Goal: Task Accomplishment & Management: Manage account settings

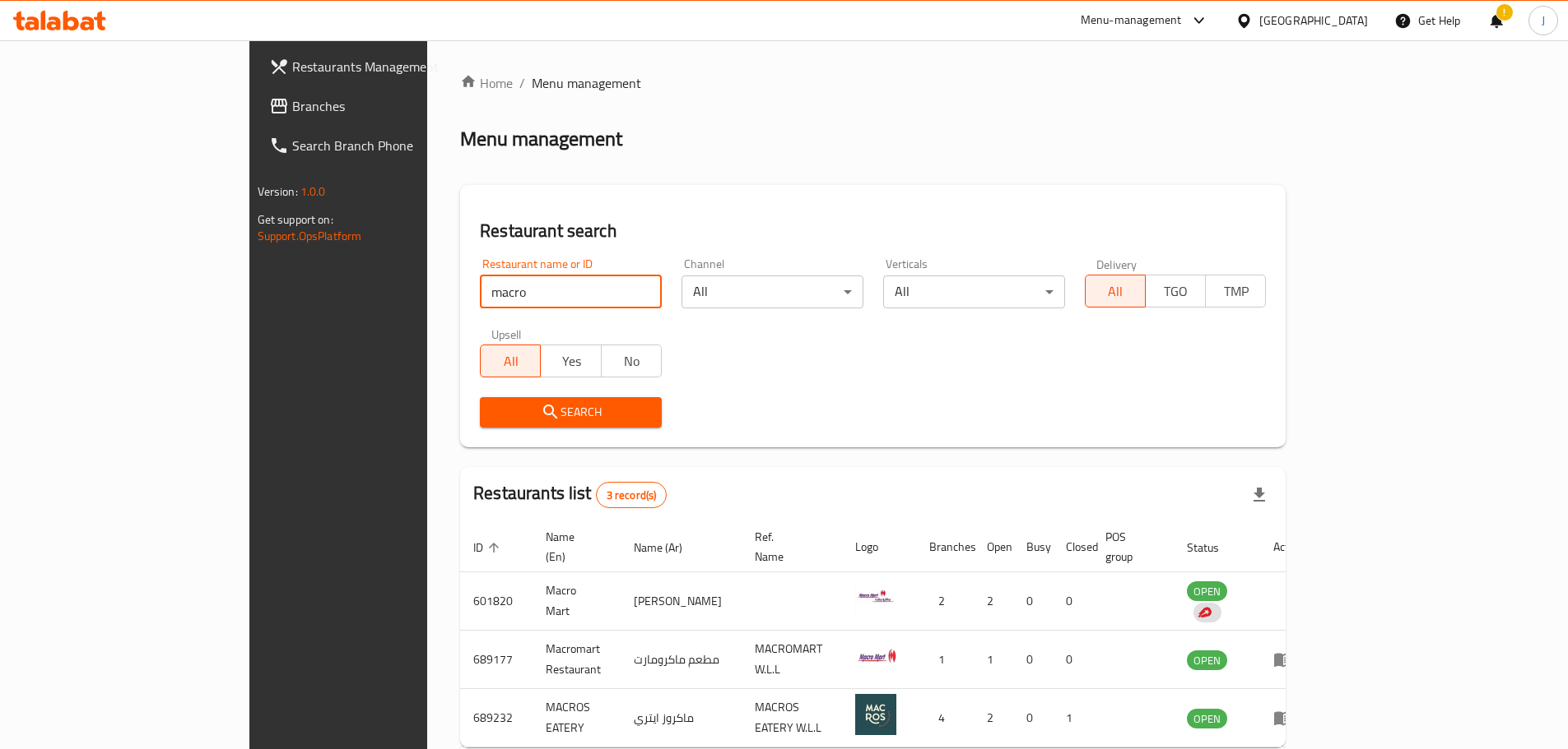
scroll to position [69, 0]
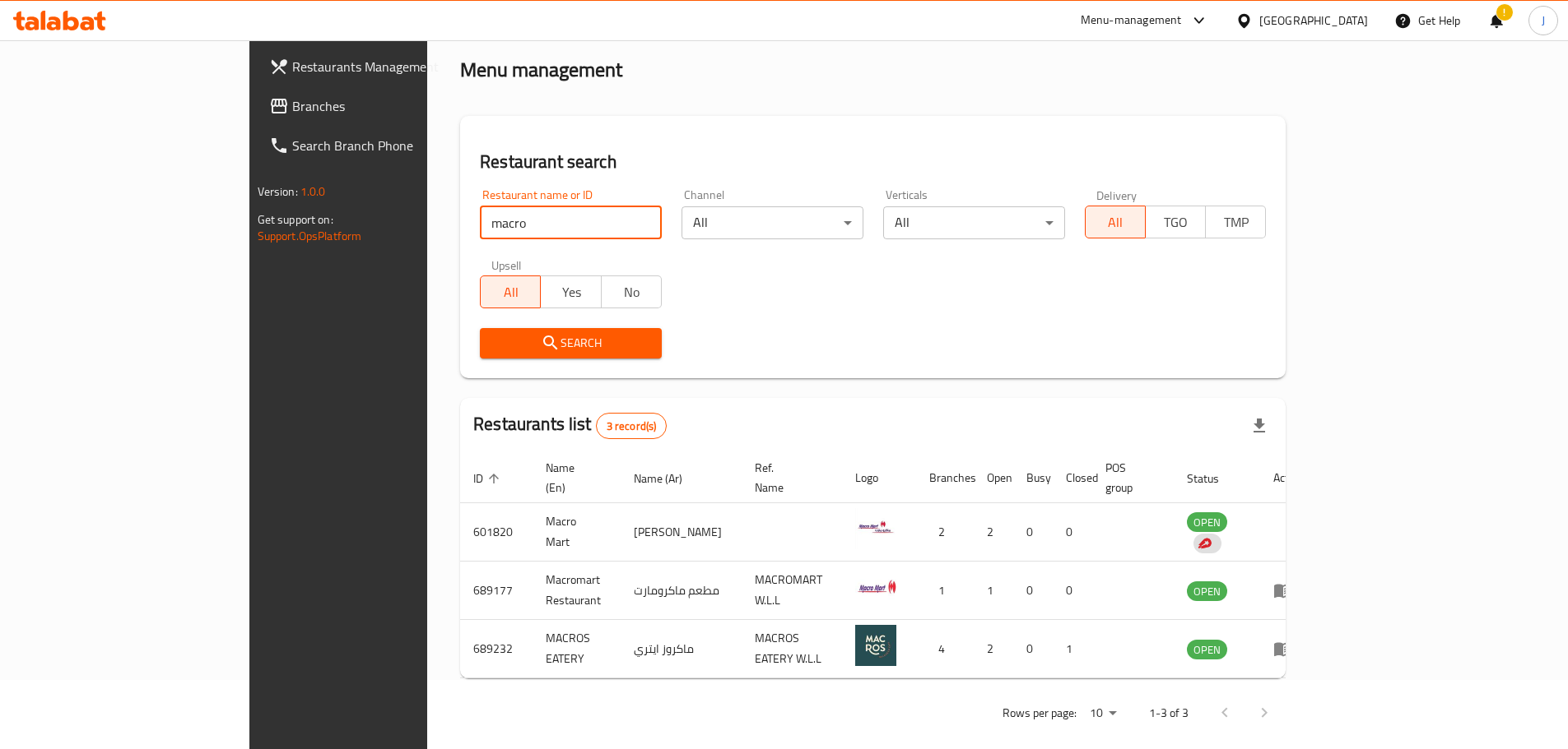
click at [480, 225] on input "macro" at bounding box center [571, 223] width 182 height 33
type input "mug"
click button "Search" at bounding box center [571, 343] width 182 height 31
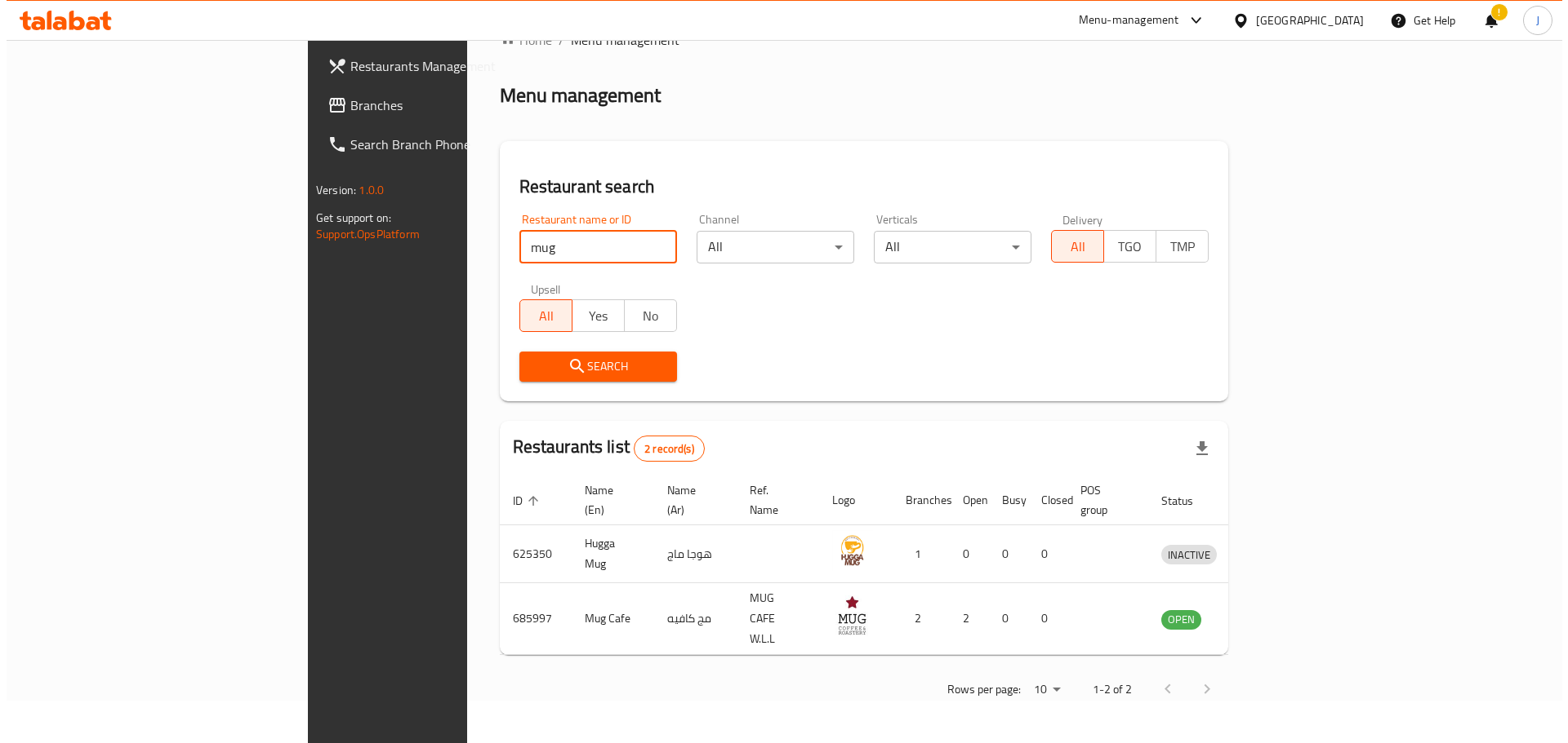
scroll to position [0, 0]
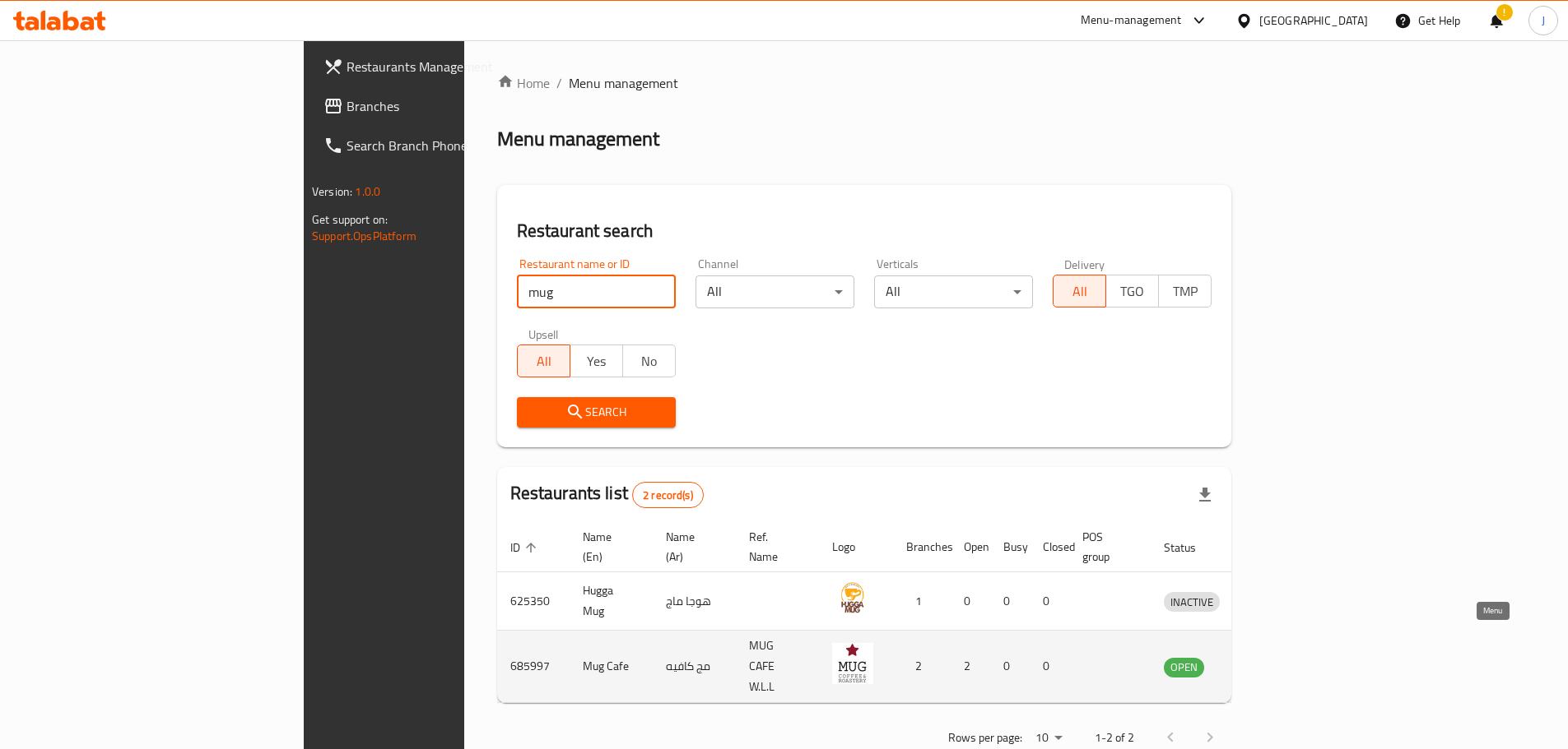
click at [1272, 657] on icon "enhanced table" at bounding box center [1262, 667] width 20 height 20
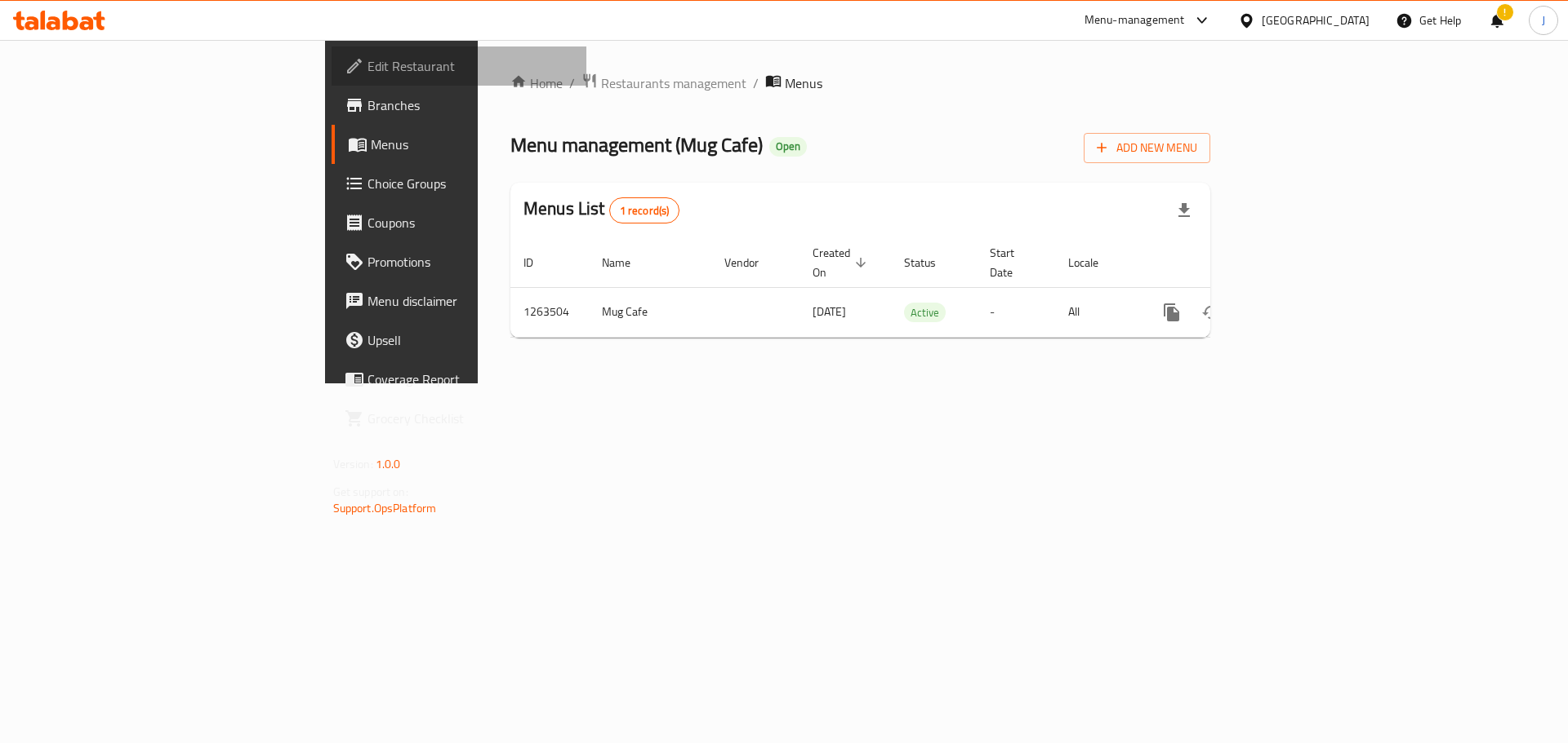
click at [367, 67] on span "Edit Restaurant" at bounding box center [471, 66] width 207 height 20
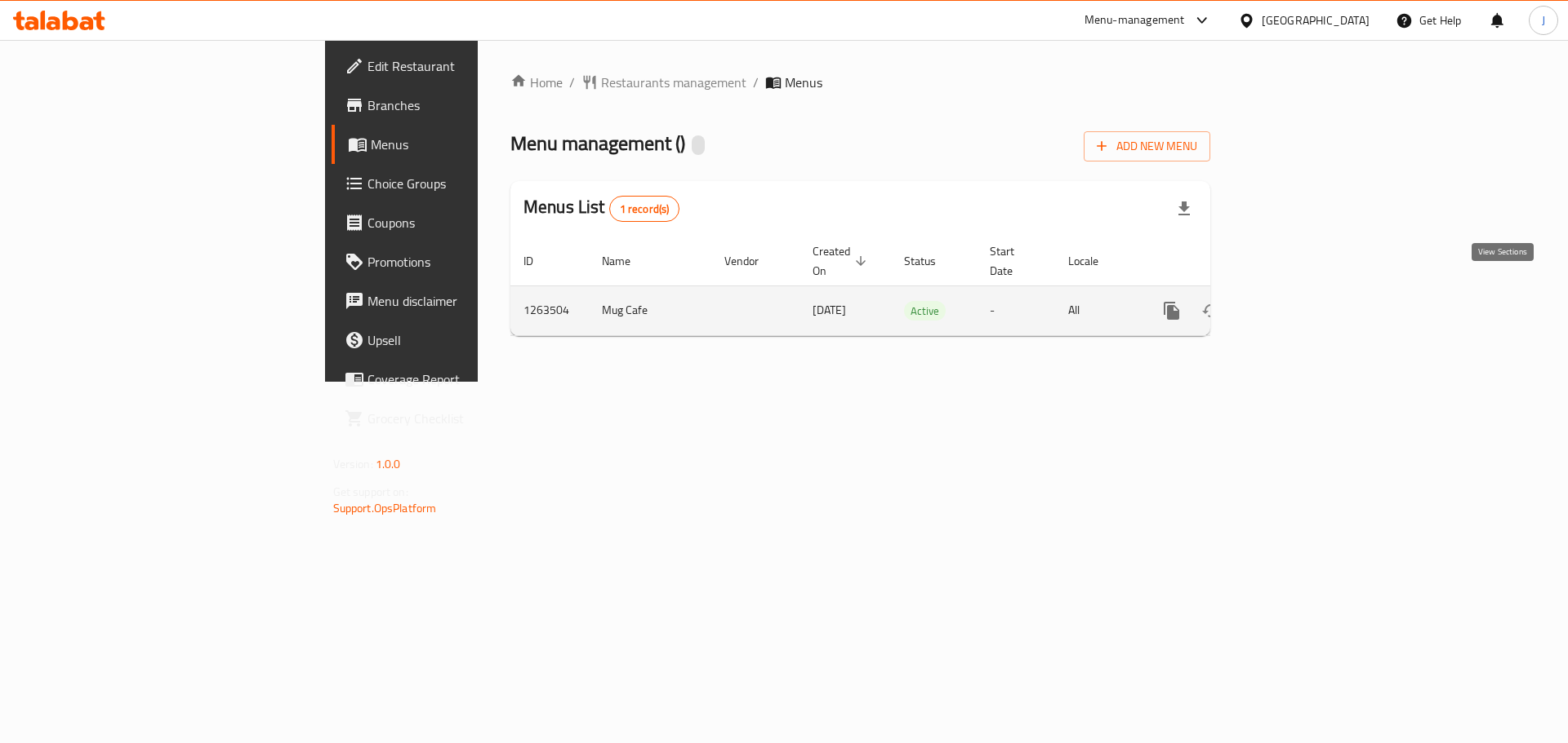
click at [1309, 308] on link "enhanced table" at bounding box center [1289, 311] width 39 height 39
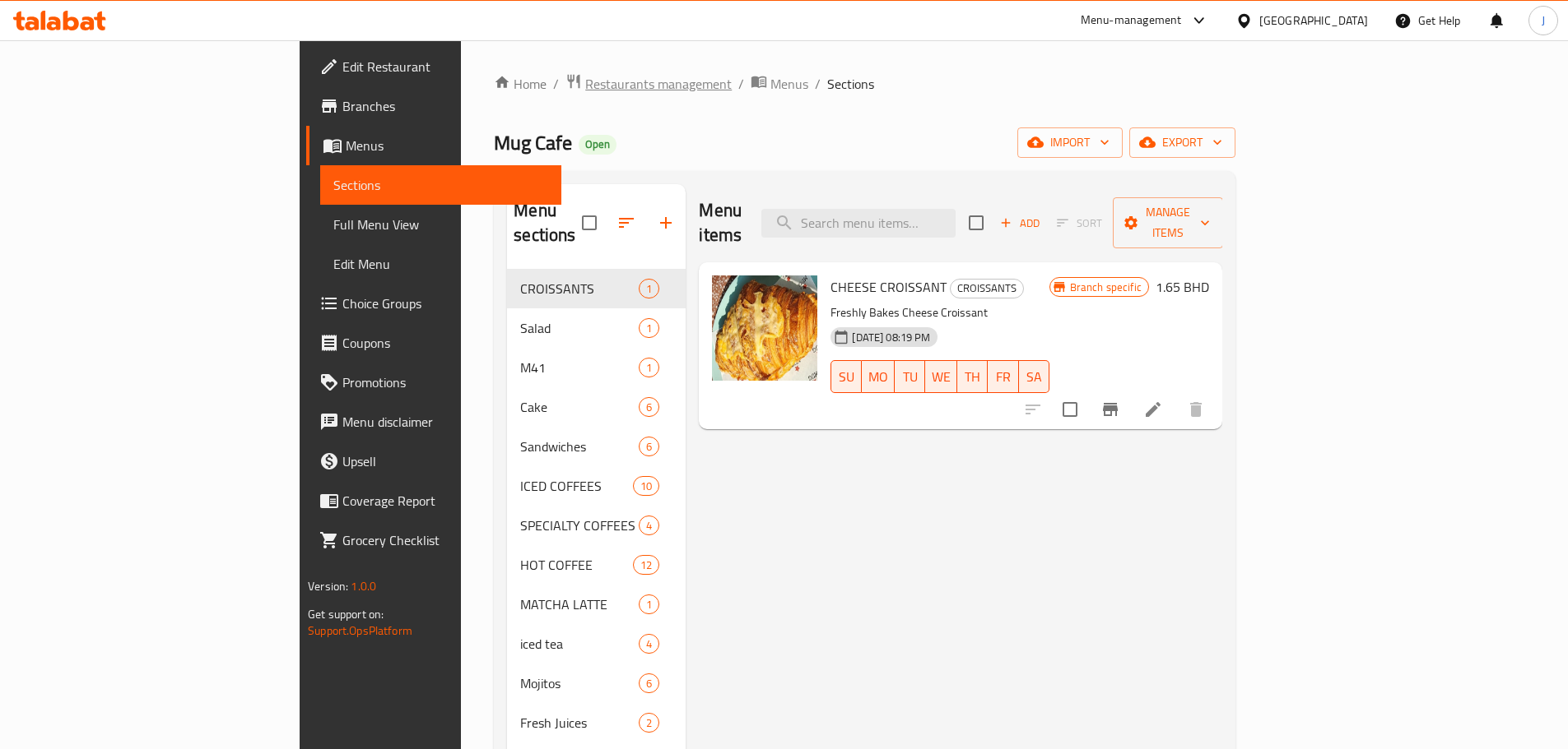
click at [585, 83] on span "Restaurants management" at bounding box center [658, 84] width 146 height 20
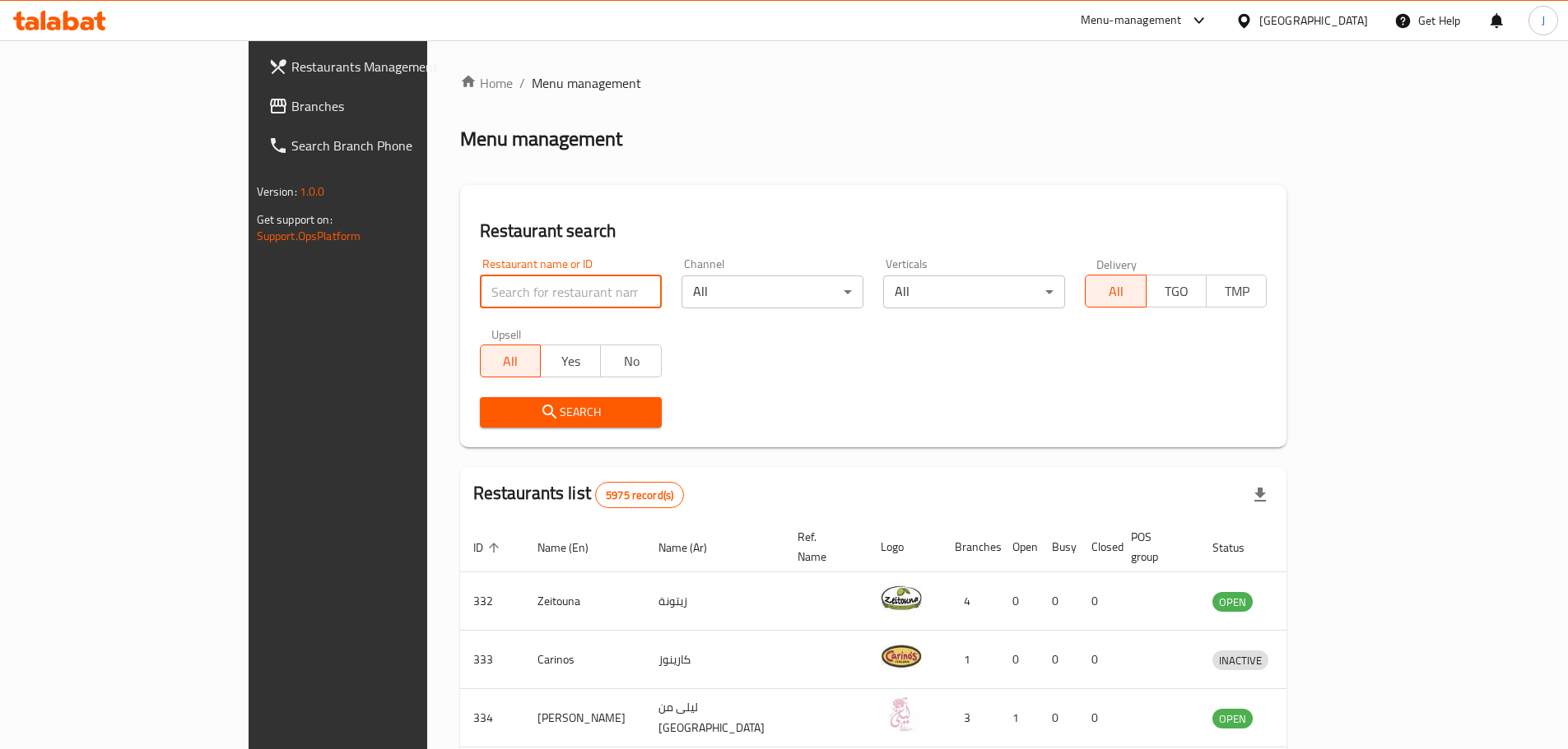
click at [480, 299] on input "search" at bounding box center [571, 292] width 182 height 33
type input "the cube"
click button "Search" at bounding box center [571, 412] width 182 height 31
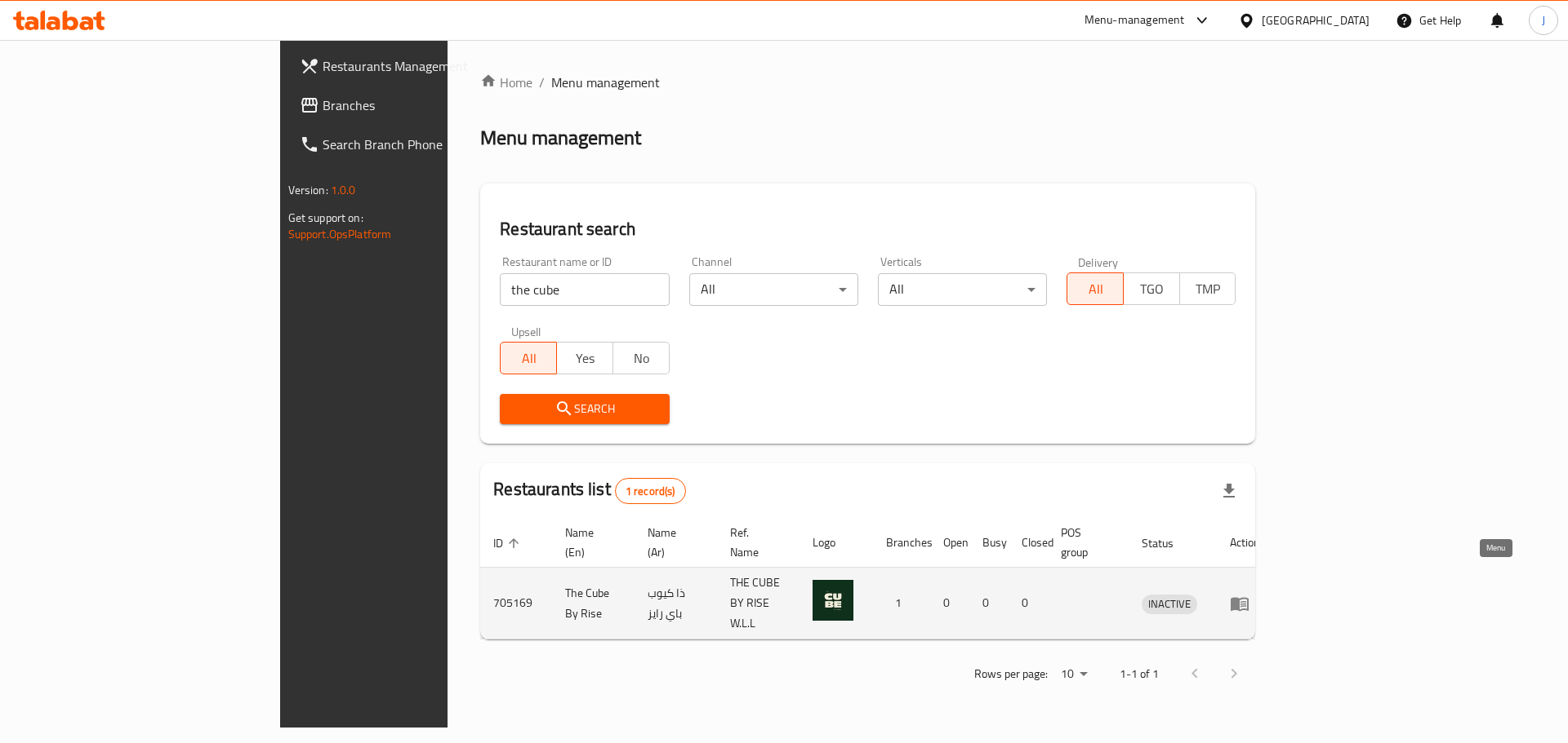
click at [1249, 594] on icon "enhanced table" at bounding box center [1239, 604] width 20 height 20
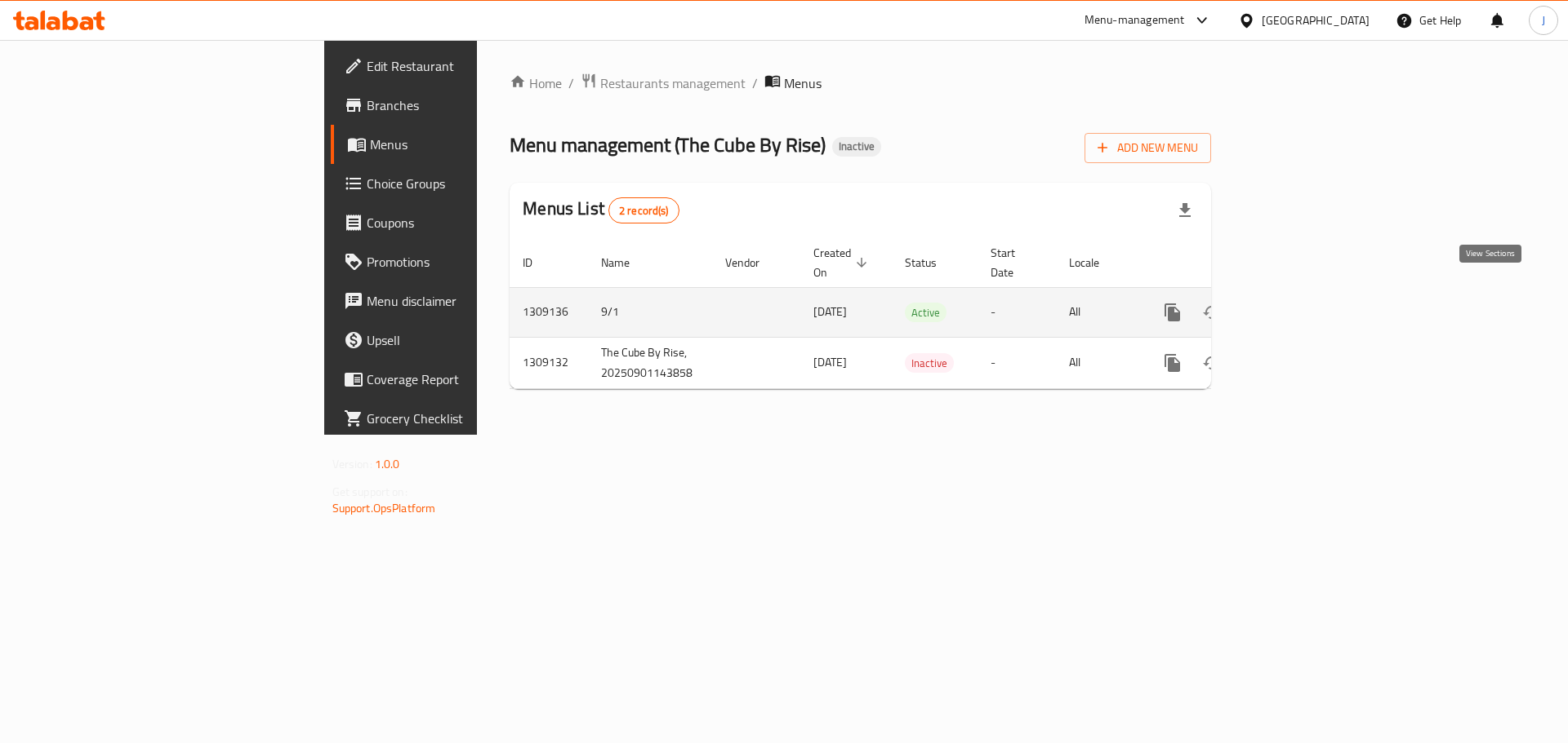
click at [1300, 303] on icon "enhanced table" at bounding box center [1290, 313] width 20 height 20
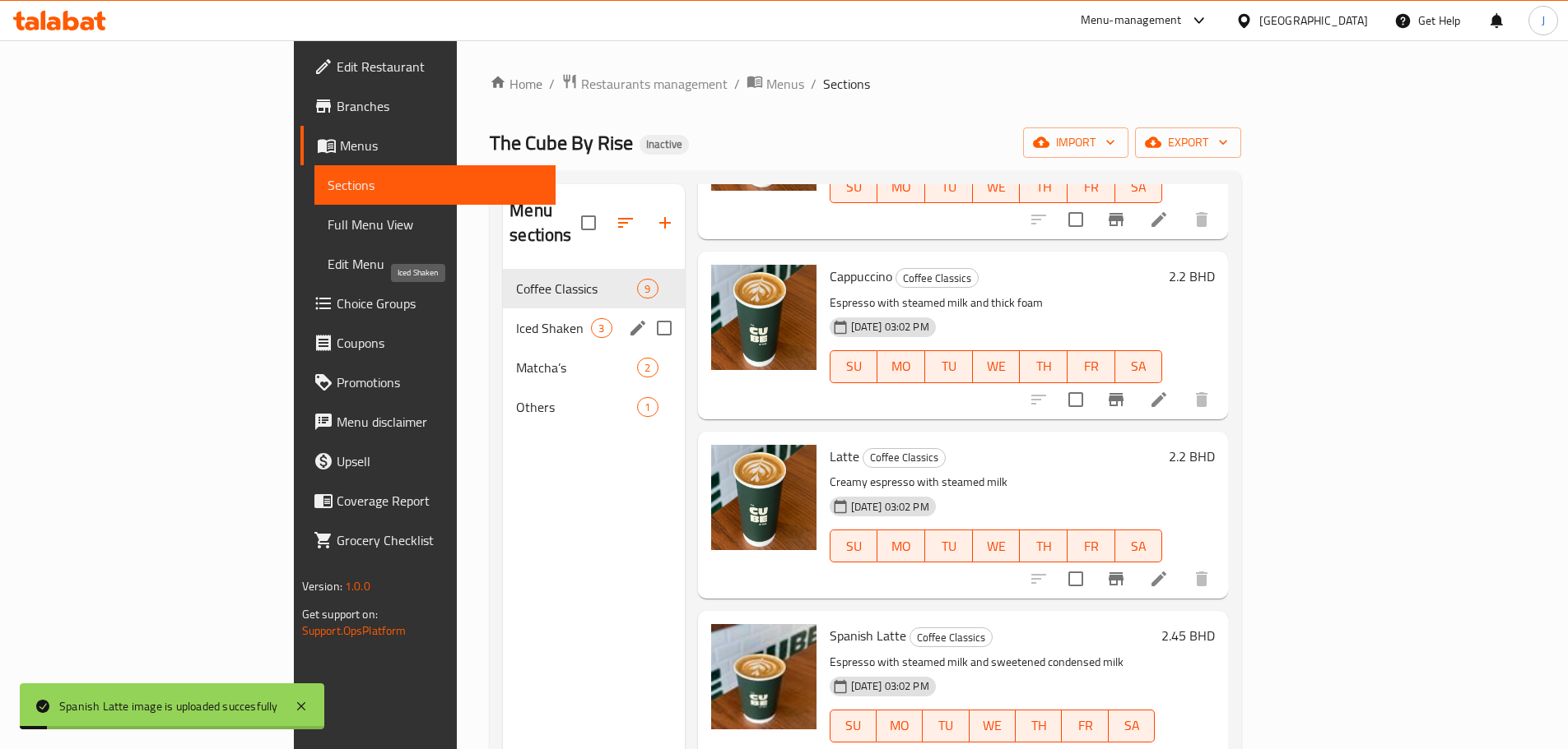
click at [516, 318] on span "Iced Shaken" at bounding box center [553, 328] width 75 height 20
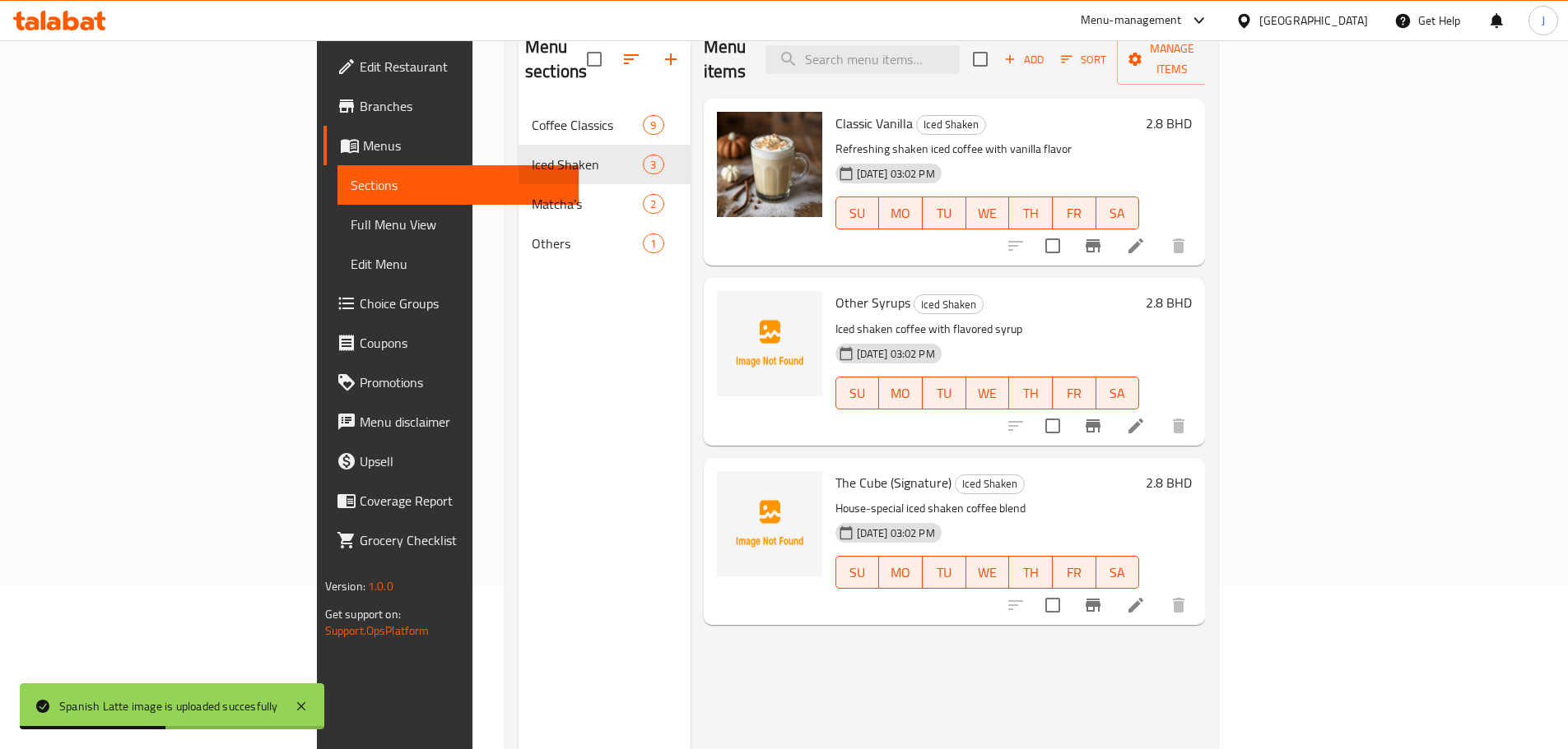
scroll to position [164, 0]
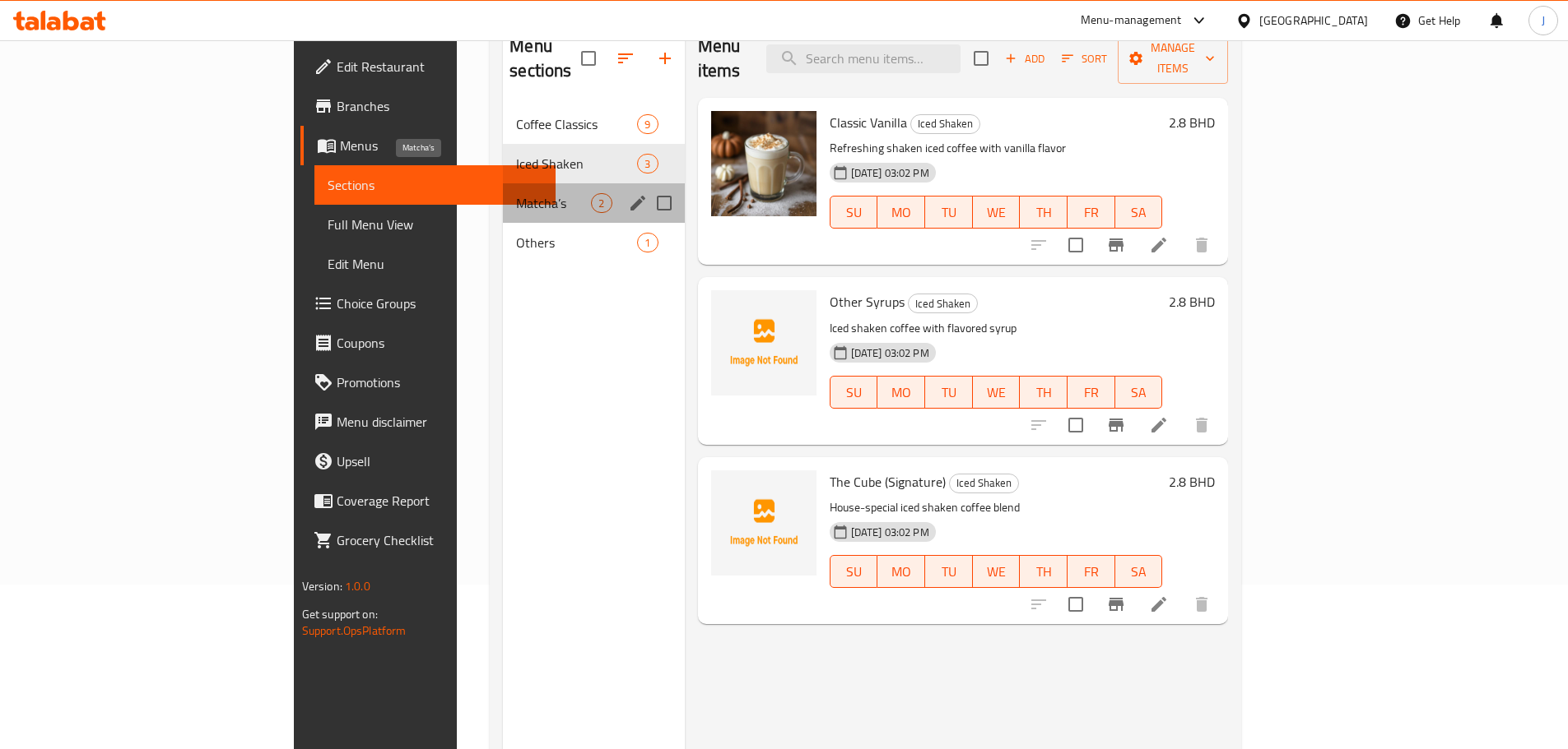
click at [516, 193] on span "Matcha’s" at bounding box center [553, 203] width 75 height 20
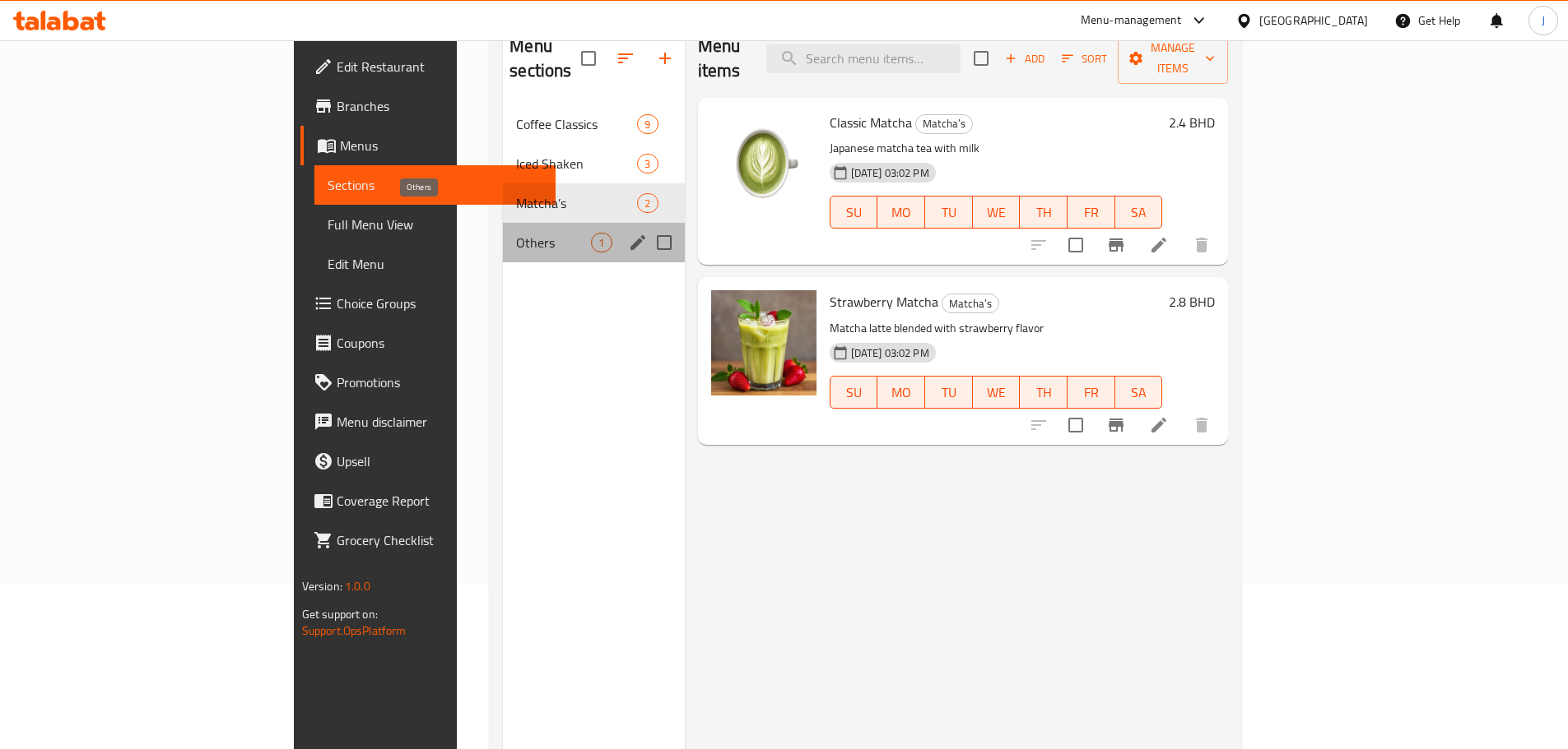
click at [516, 233] on span "Others" at bounding box center [553, 242] width 75 height 20
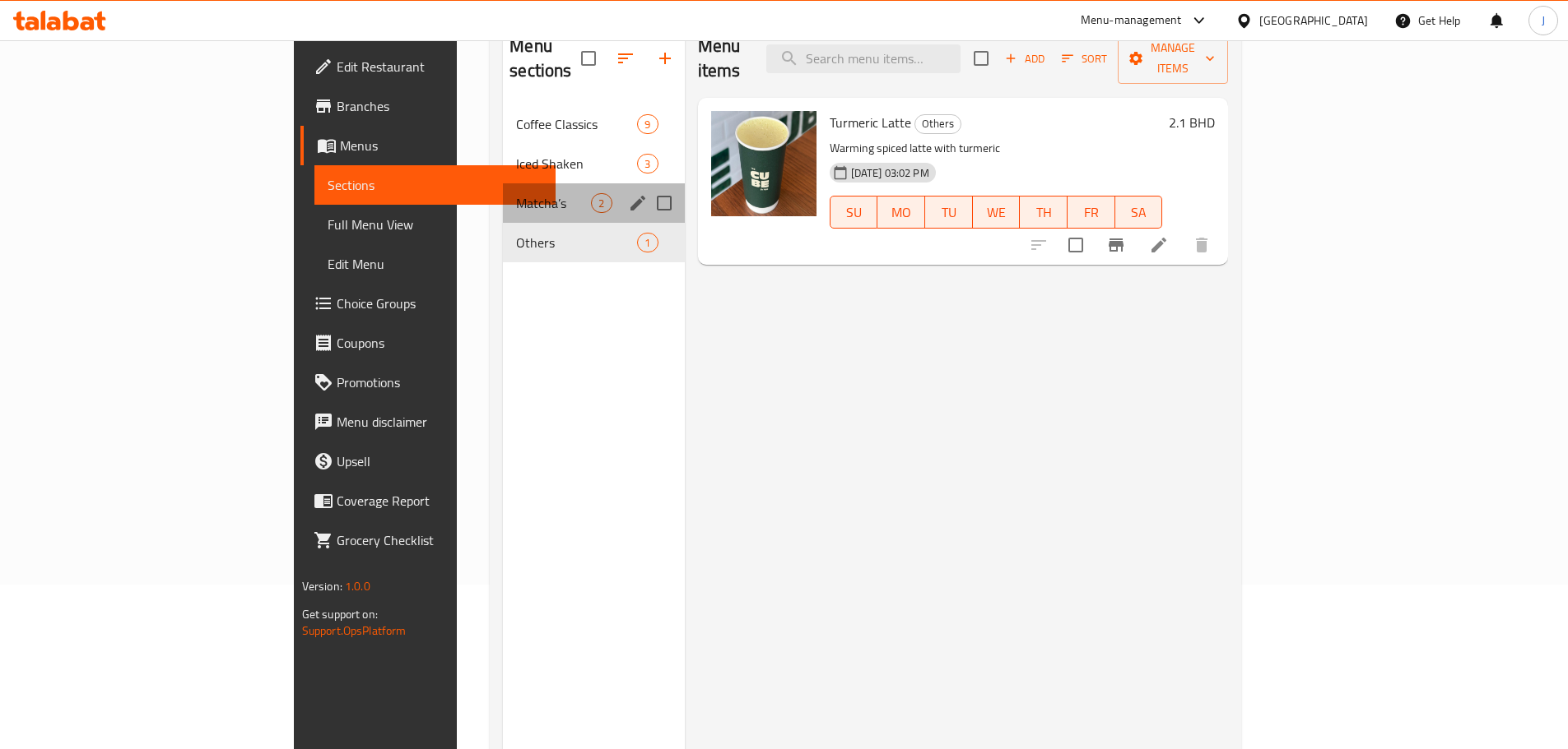
click at [503, 183] on div "Matcha’s 2" at bounding box center [594, 203] width 182 height 40
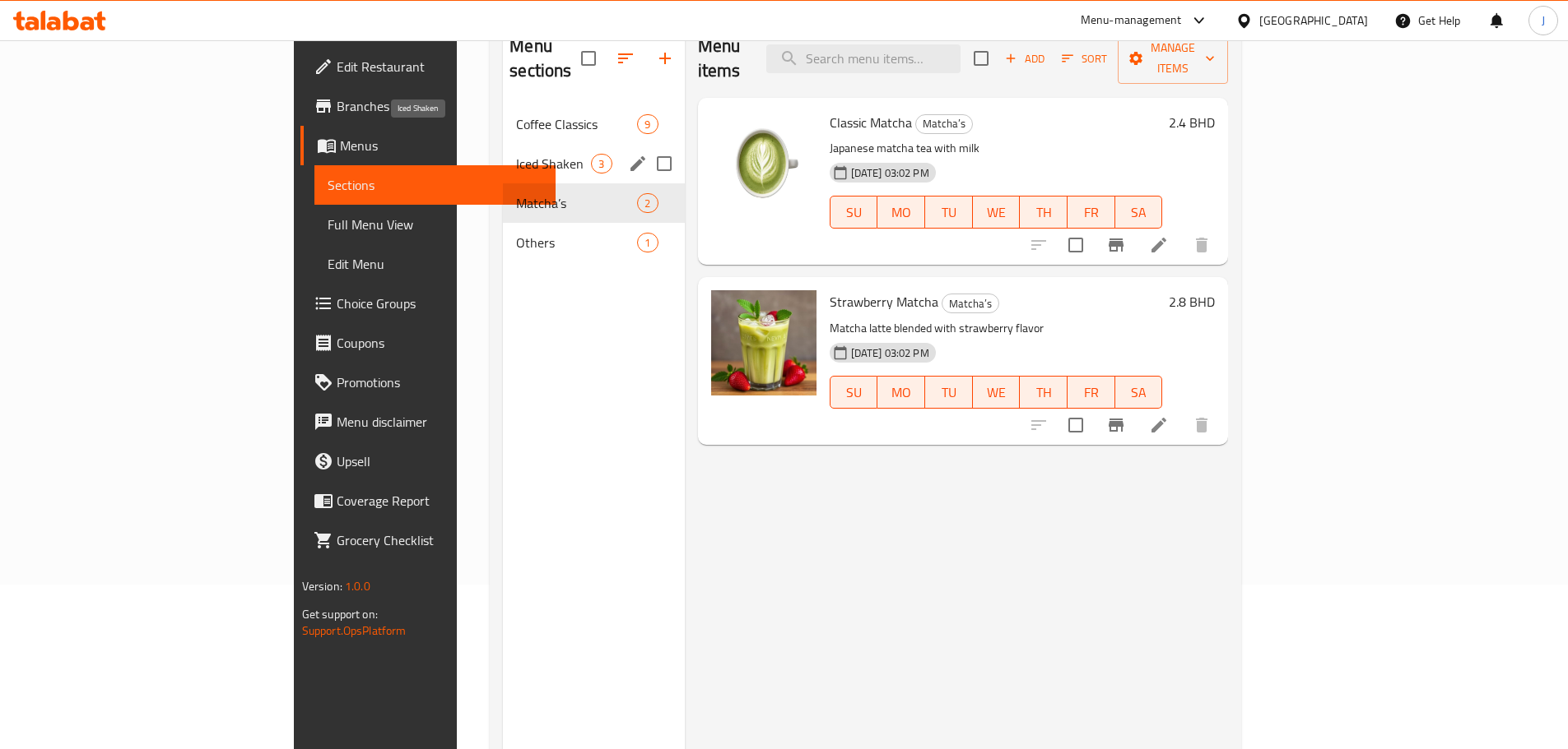
click at [516, 154] on span "Iced Shaken" at bounding box center [553, 163] width 75 height 20
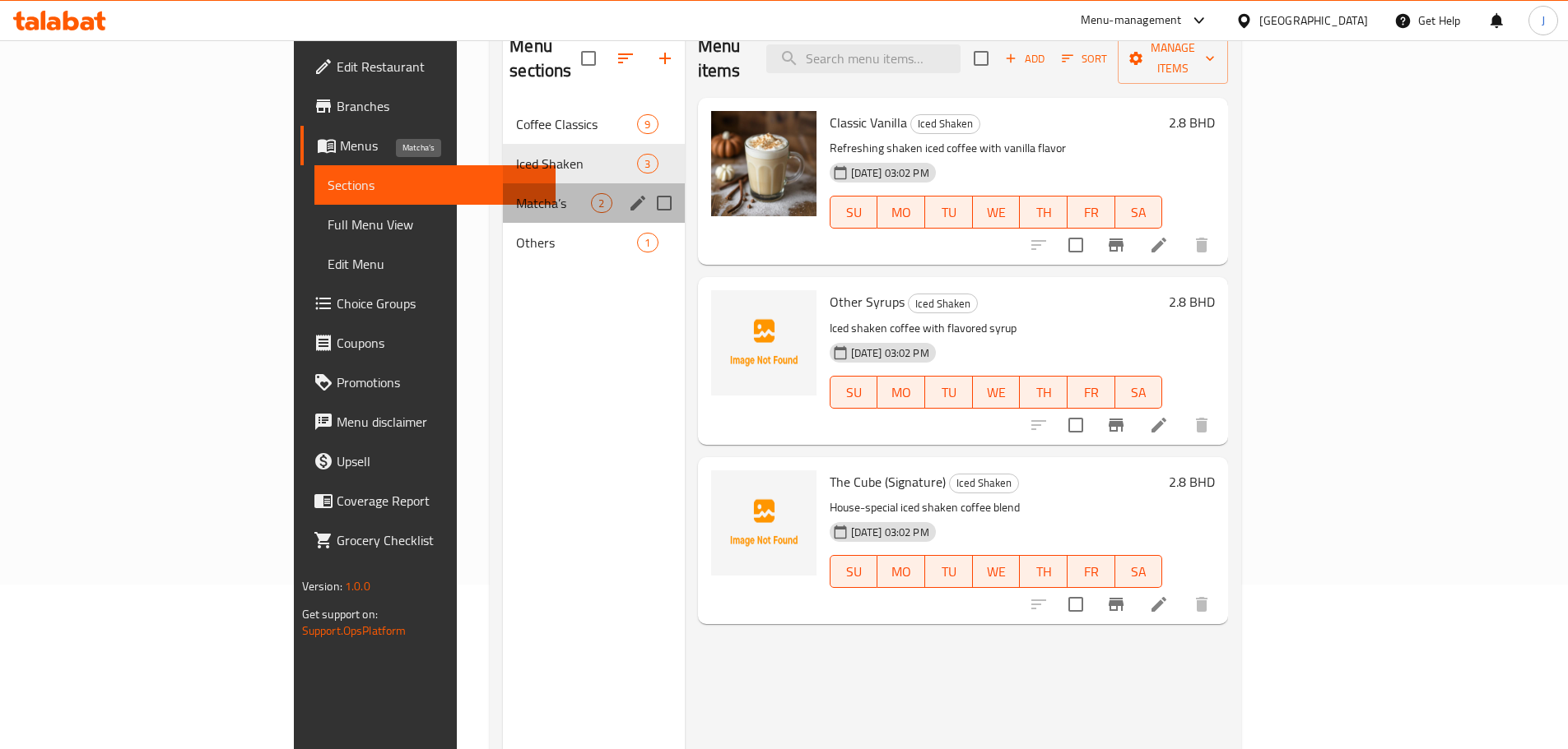
click at [516, 193] on span "Matcha’s" at bounding box center [553, 203] width 75 height 20
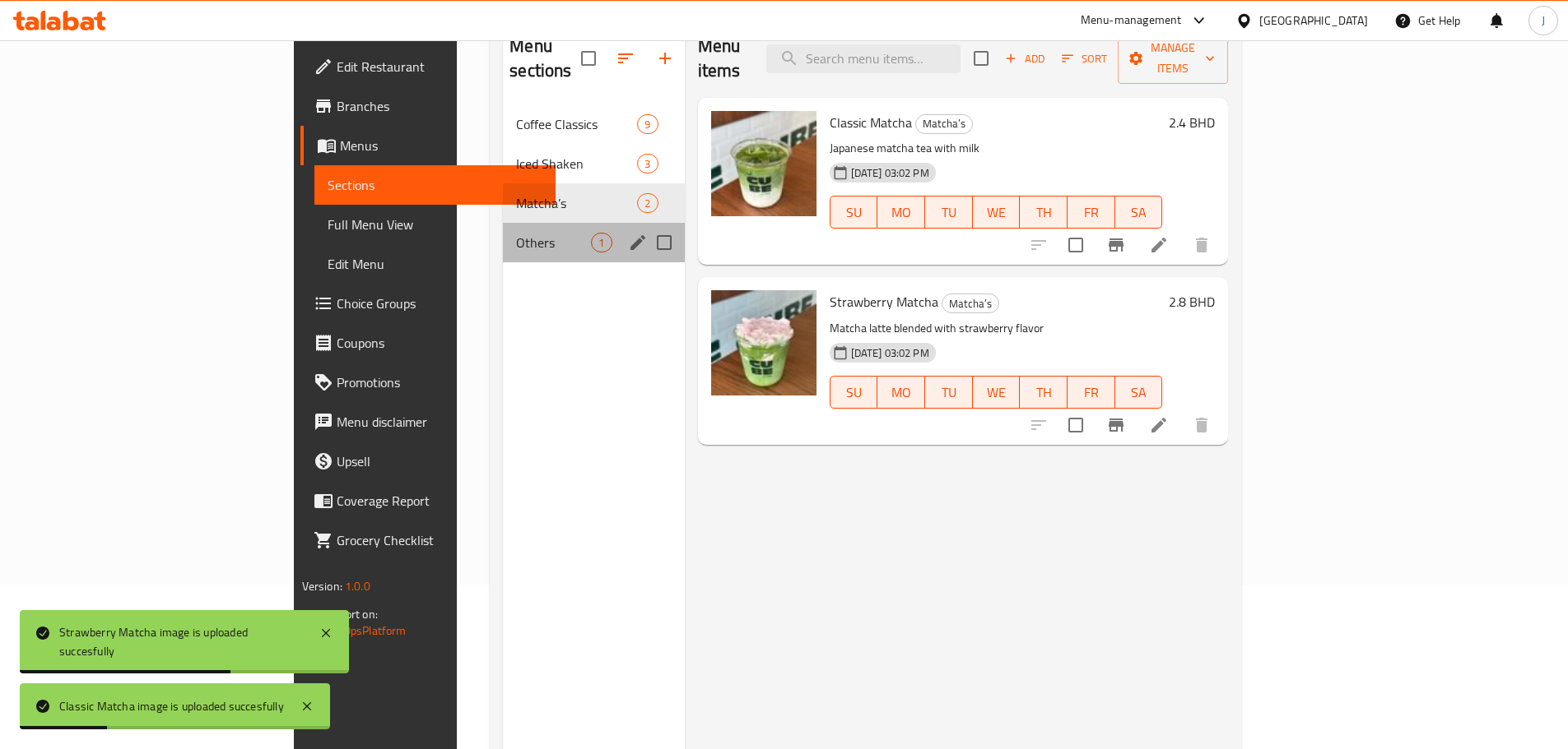
click at [503, 230] on div "Others 1" at bounding box center [594, 242] width 182 height 40
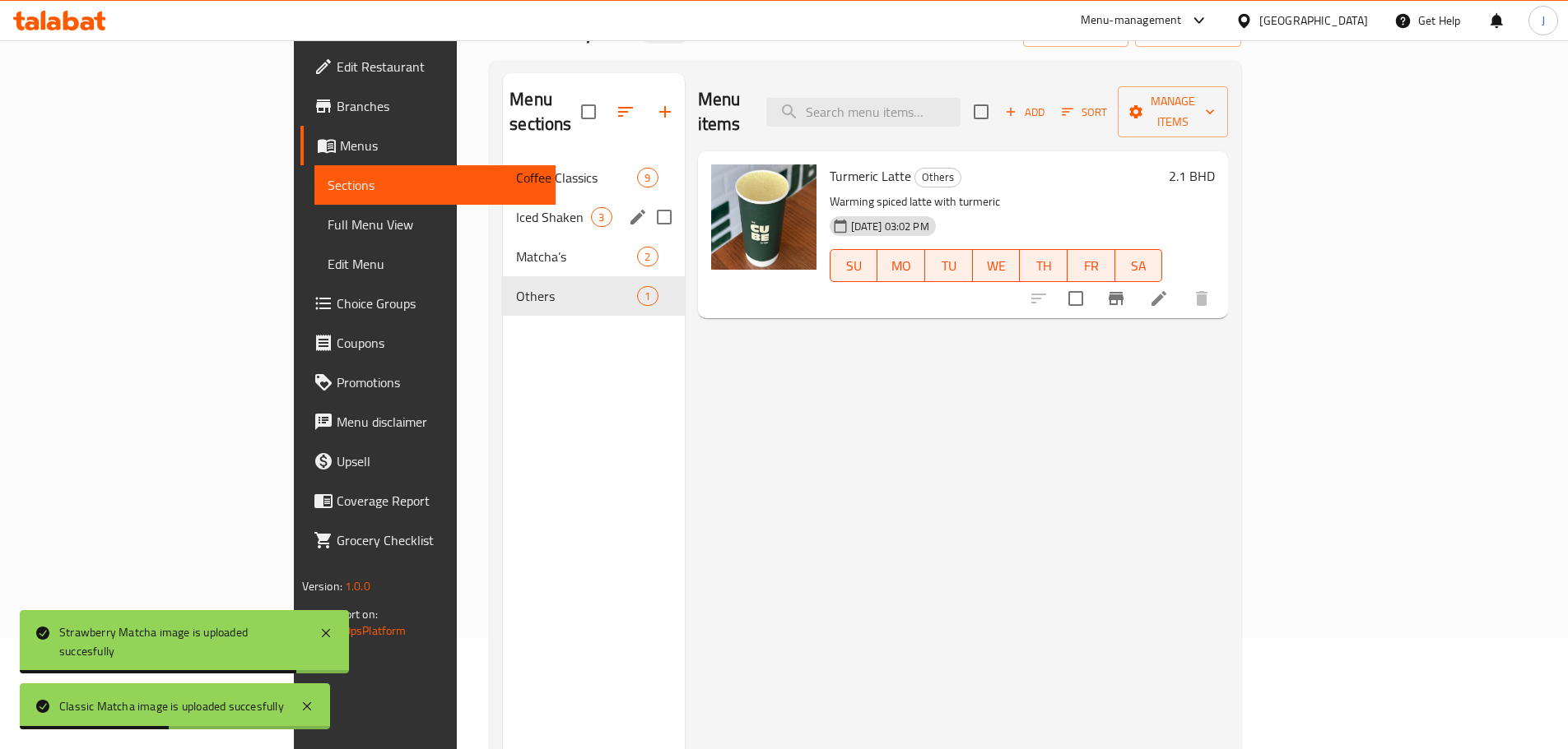
scroll to position [83, 0]
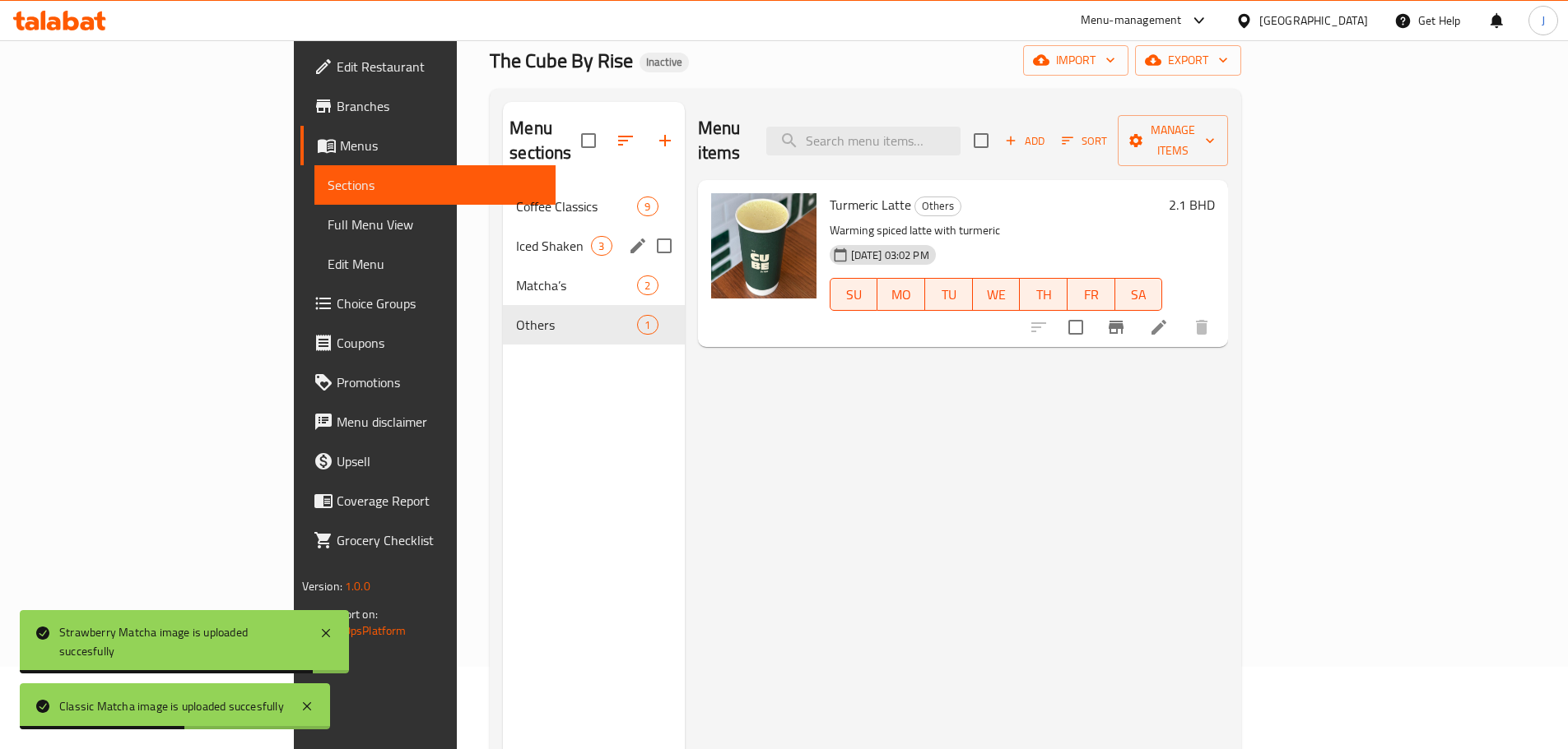
click at [503, 238] on div "Iced Shaken 3" at bounding box center [594, 246] width 182 height 40
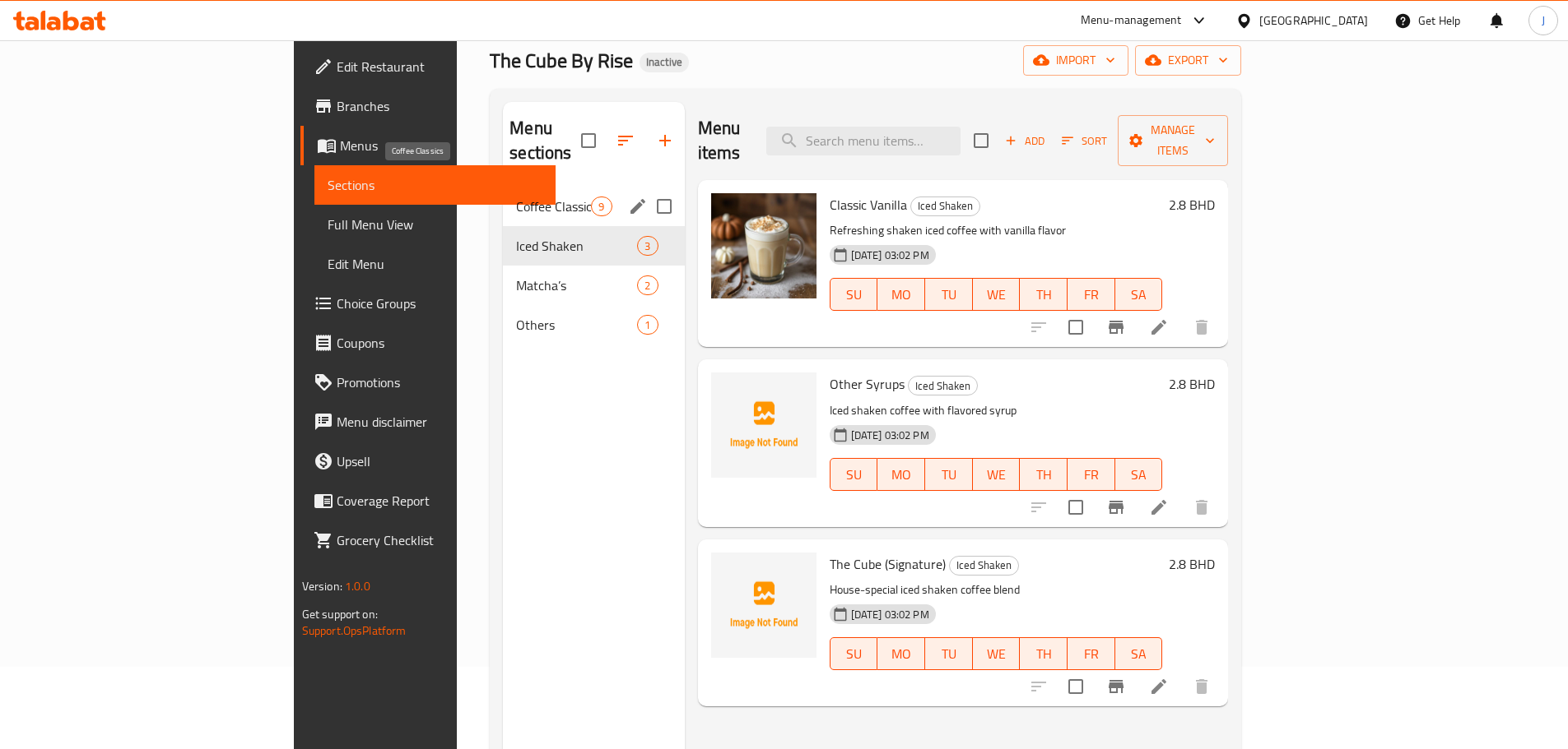
click at [516, 197] on span "Coffee Classics" at bounding box center [553, 207] width 75 height 20
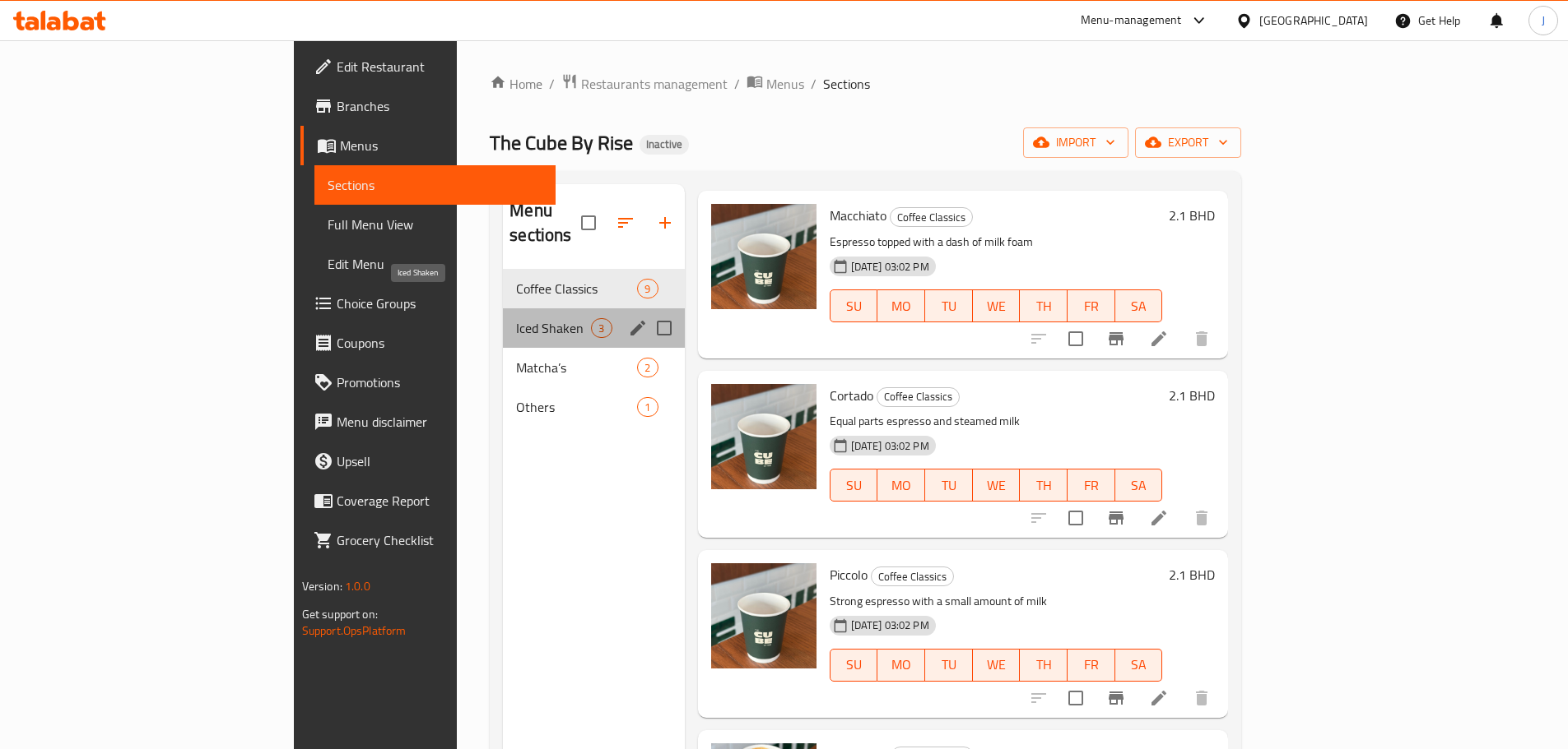
click at [516, 318] on span "Iced Shaken" at bounding box center [553, 328] width 75 height 20
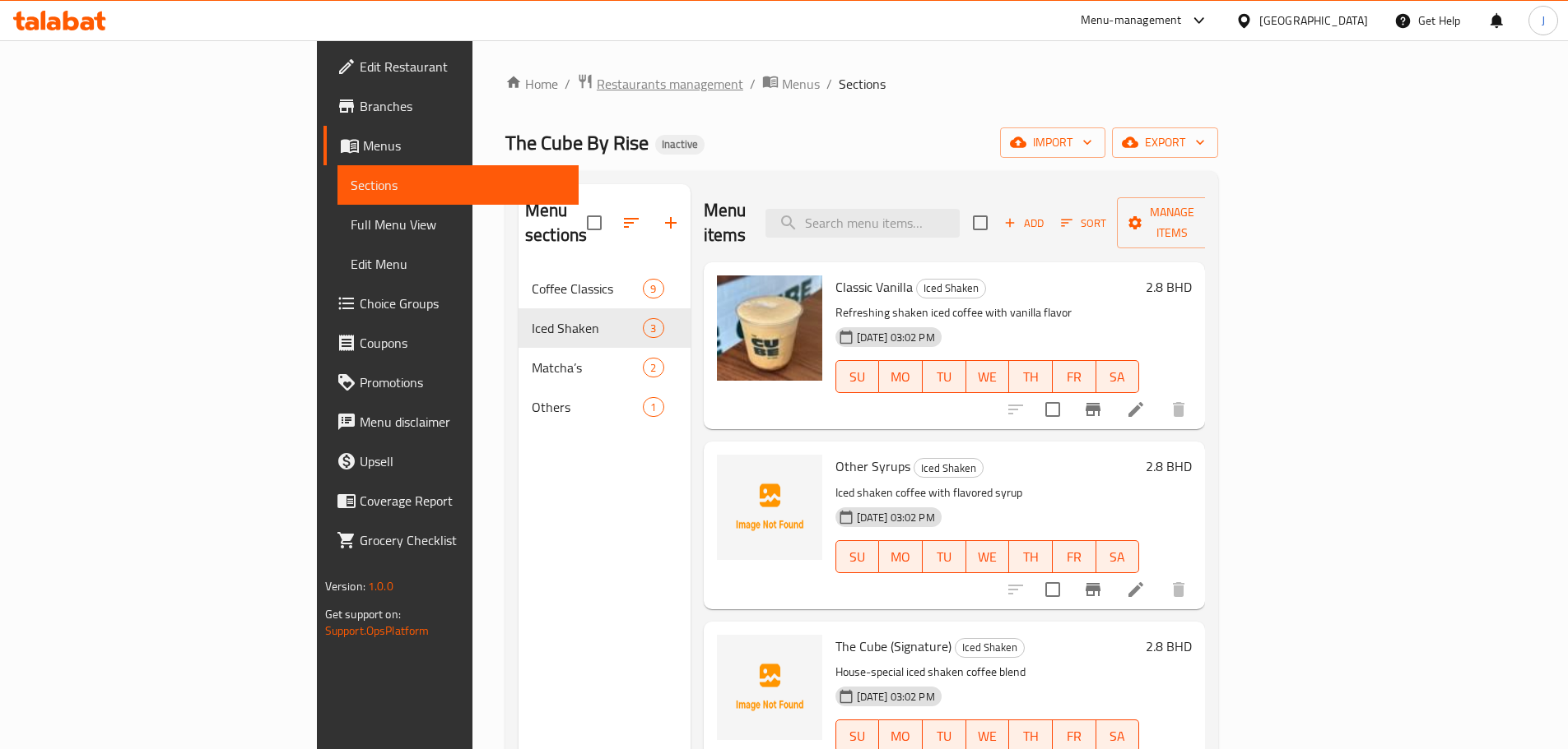
drag, startPoint x: 495, startPoint y: 71, endPoint x: 489, endPoint y: 80, distance: 10.8
click at [492, 77] on div "Home / Restaurants management / Menus / Sections The Cube By Rise Inactive impo…" at bounding box center [862, 510] width 779 height 939
click at [505, 98] on div "Home / Restaurants management / Menus / Sections The Cube By Rise Inactive impo…" at bounding box center [861, 510] width 713 height 874
click at [597, 79] on span "Restaurants management" at bounding box center [669, 84] width 146 height 20
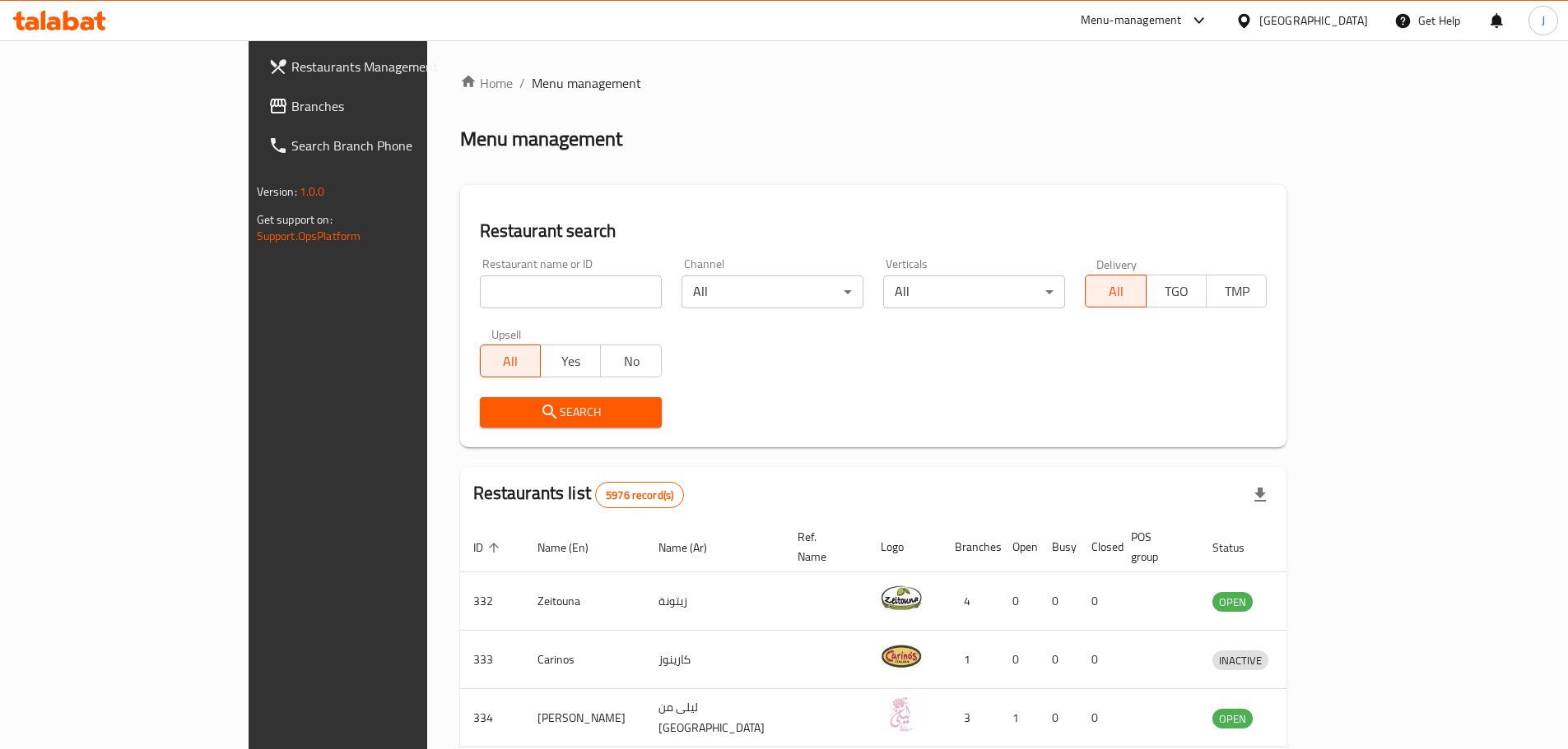
click at [480, 287] on input "search" at bounding box center [571, 292] width 182 height 33
type input "l"
type input "aile"
click button "Search" at bounding box center [571, 412] width 182 height 31
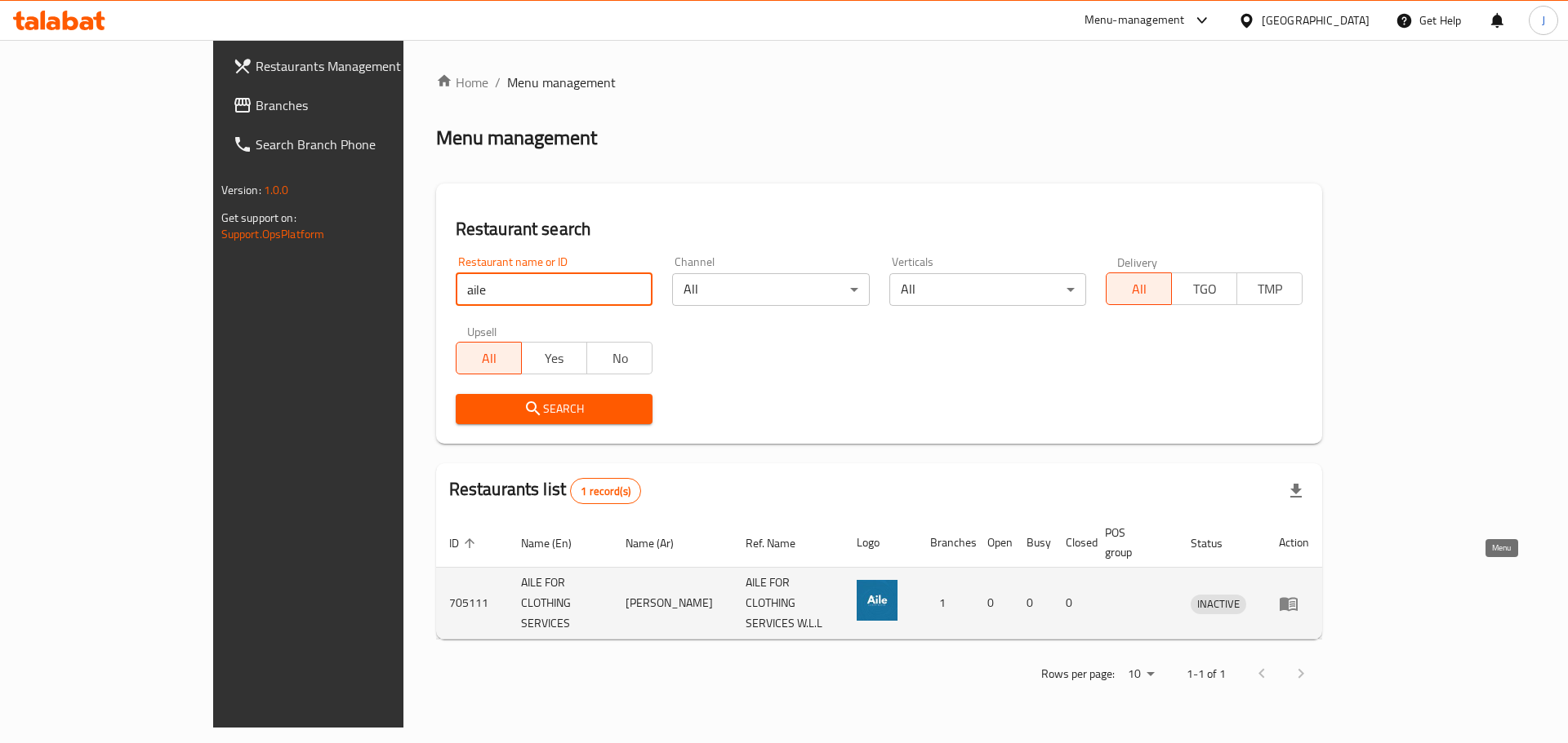
click at [1295, 601] on icon "enhanced table" at bounding box center [1292, 604] width 5 height 6
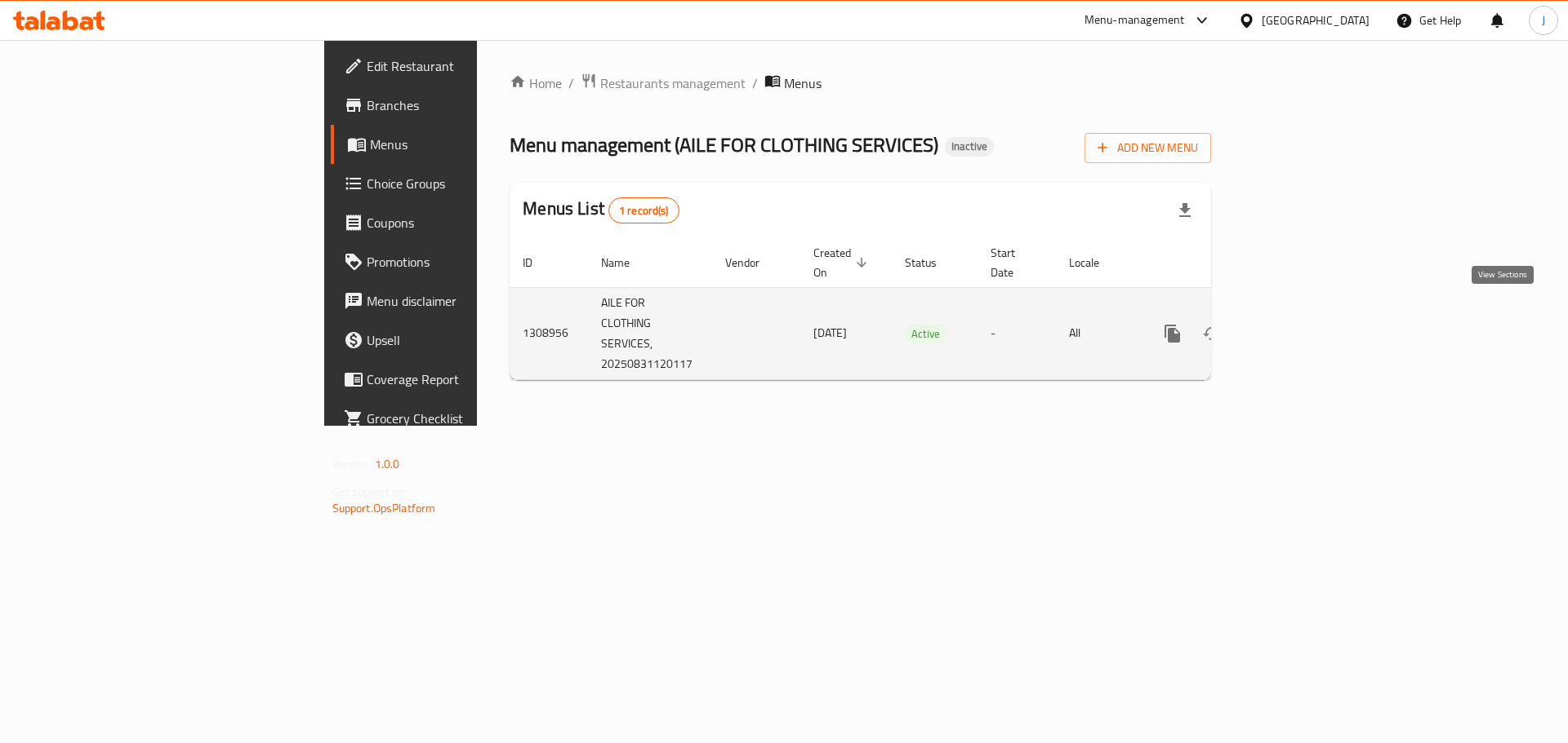
click at [1297, 326] on icon "enhanced table" at bounding box center [1290, 333] width 14 height 14
